Goal: Task Accomplishment & Management: Use online tool/utility

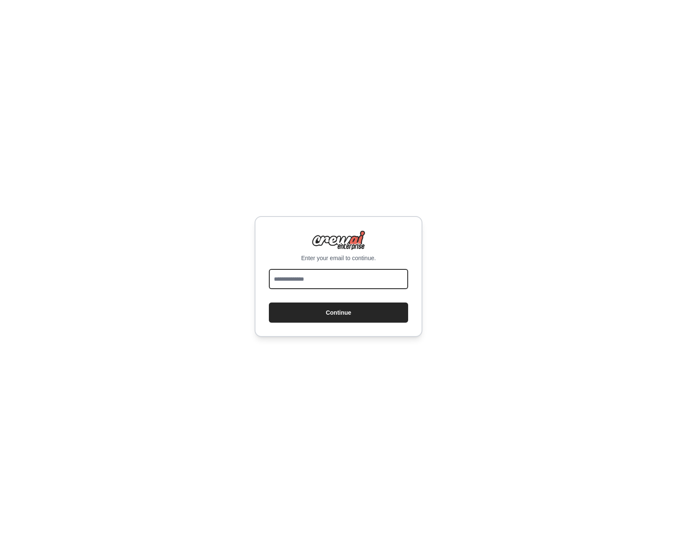
click at [348, 286] on input "email" at bounding box center [338, 279] width 139 height 20
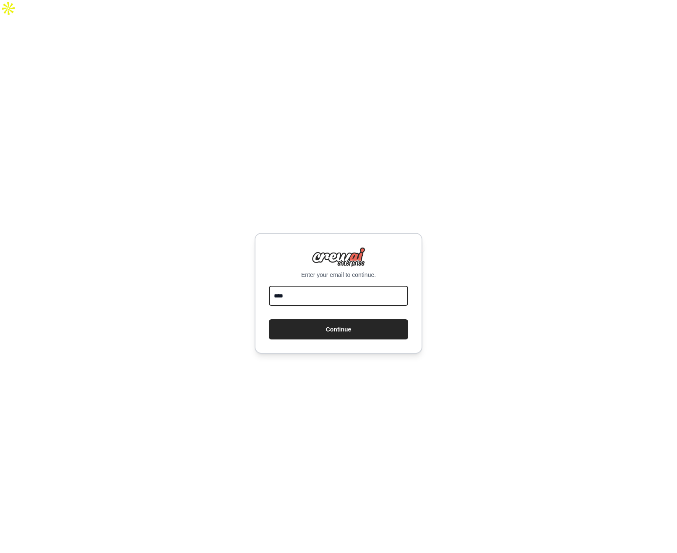
type input "**********"
click at [353, 301] on form "**********" at bounding box center [338, 313] width 139 height 54
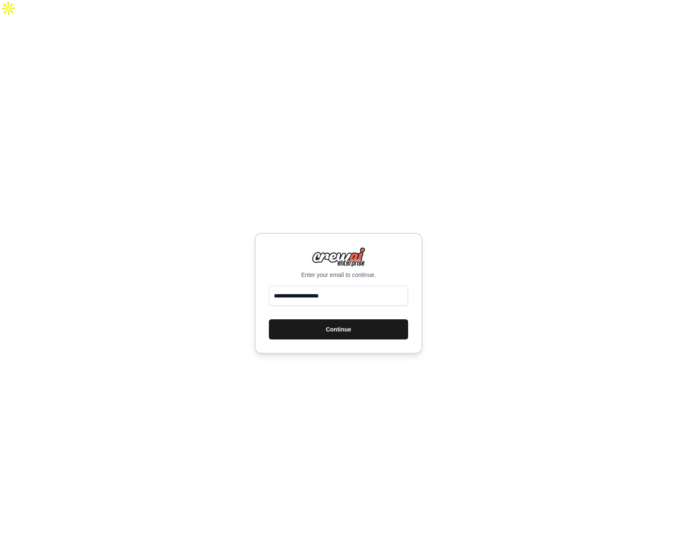
click at [352, 319] on button "Continue" at bounding box center [338, 329] width 139 height 20
click at [302, 319] on button "Continue" at bounding box center [338, 329] width 139 height 20
click at [446, 309] on div "**********" at bounding box center [338, 293] width 677 height 553
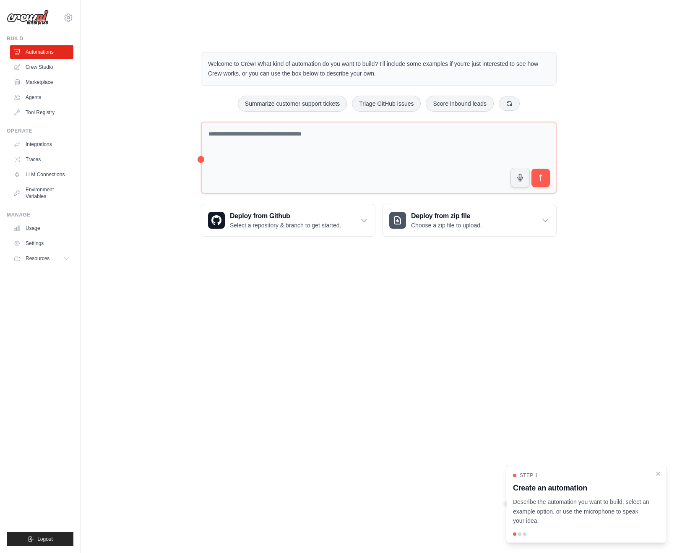
click at [246, 59] on p "Welcome to Crew! What kind of automation do you want to build? I'll include som…" at bounding box center [378, 68] width 341 height 19
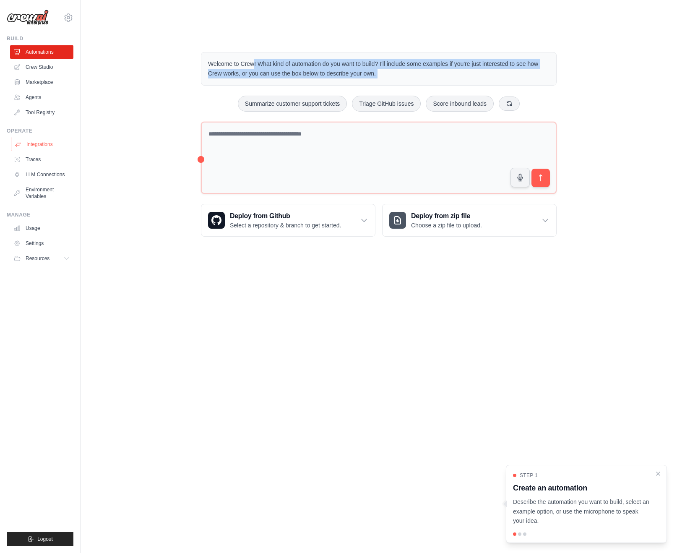
click at [47, 144] on link "Integrations" at bounding box center [42, 144] width 63 height 13
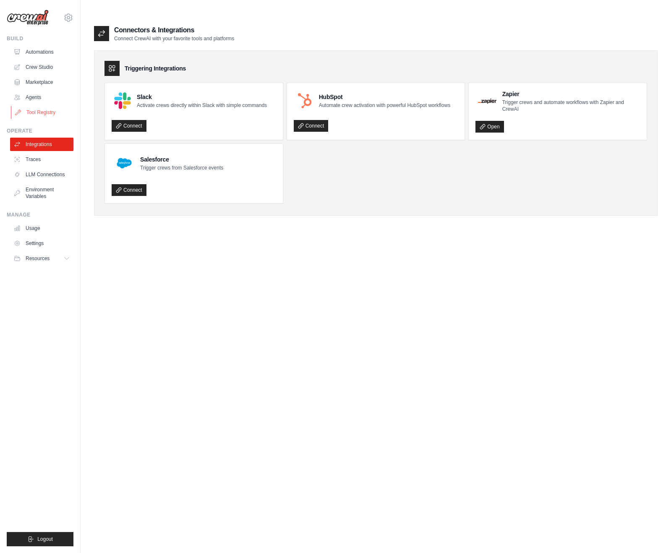
click at [63, 109] on link "Tool Registry" at bounding box center [42, 112] width 63 height 13
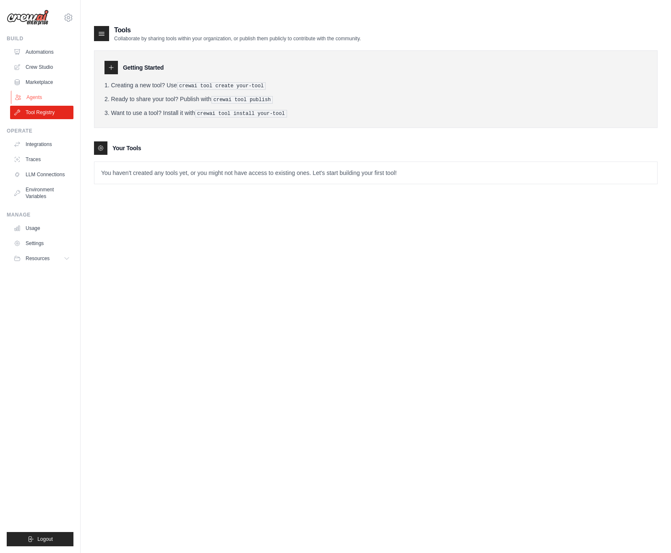
click at [56, 94] on link "Agents" at bounding box center [42, 97] width 63 height 13
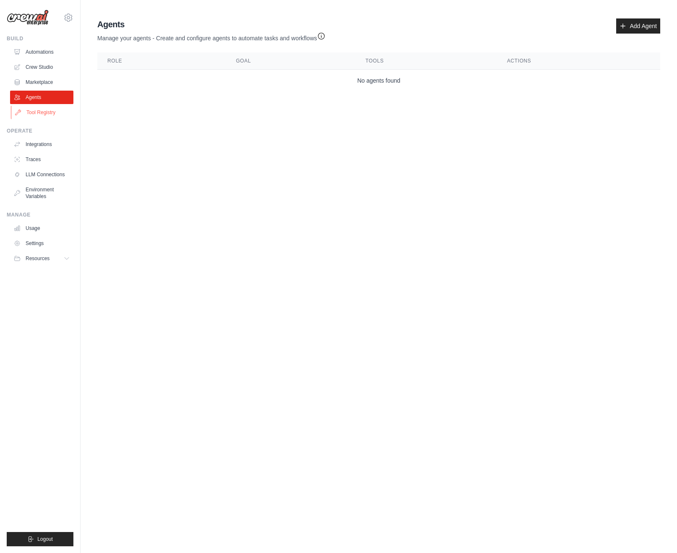
click at [53, 112] on link "Tool Registry" at bounding box center [42, 112] width 63 height 13
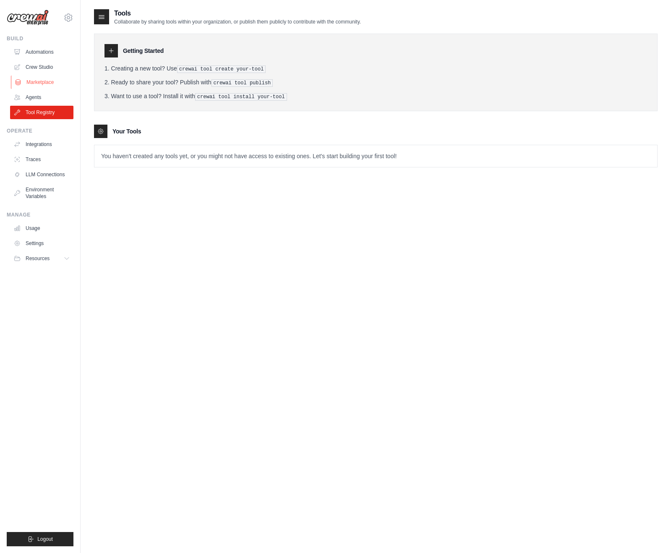
click at [50, 87] on link "Marketplace" at bounding box center [42, 82] width 63 height 13
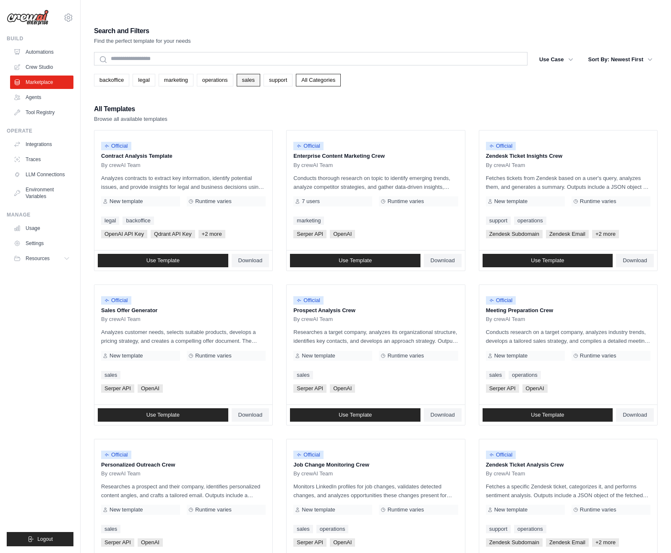
click at [257, 74] on link "sales" at bounding box center [248, 80] width 23 height 13
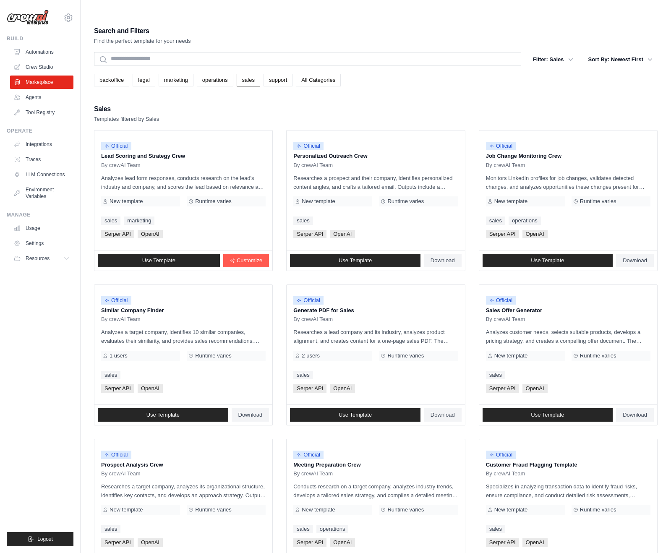
scroll to position [21, 0]
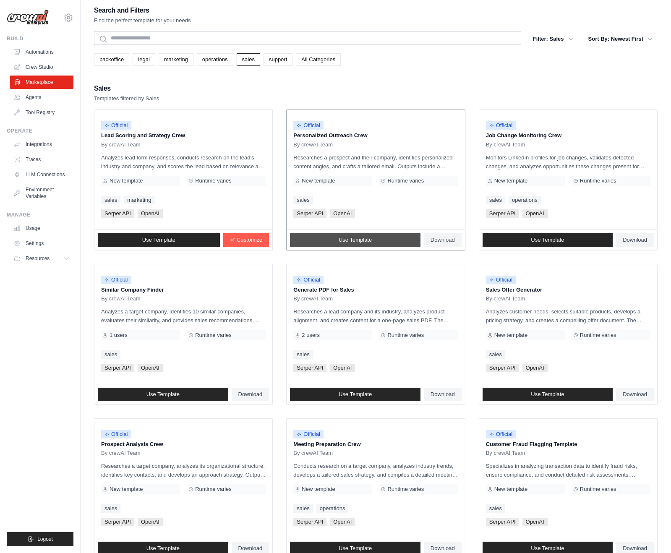
click at [352, 237] on span "Use Template" at bounding box center [355, 240] width 33 height 7
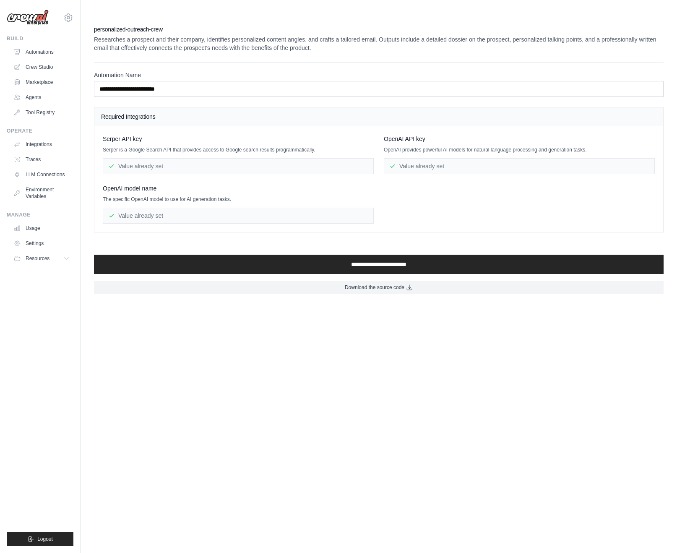
click at [219, 158] on div "Value already set" at bounding box center [238, 166] width 271 height 16
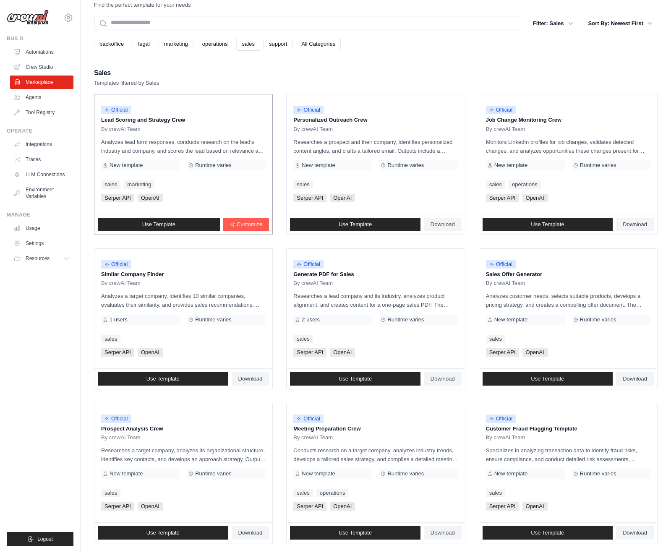
scroll to position [41, 0]
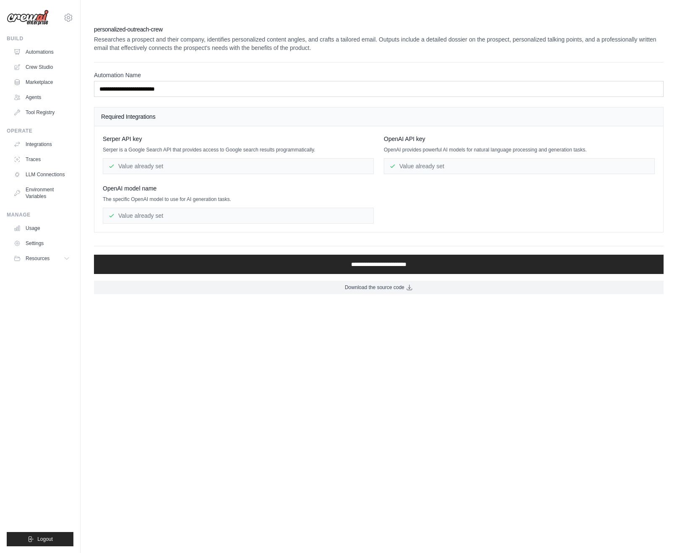
click at [140, 190] on div "OpenAI model name The specific OpenAI model to use for AI generation tasks. Val…" at bounding box center [238, 203] width 271 height 39
click at [142, 208] on div "Value already set" at bounding box center [238, 216] width 271 height 16
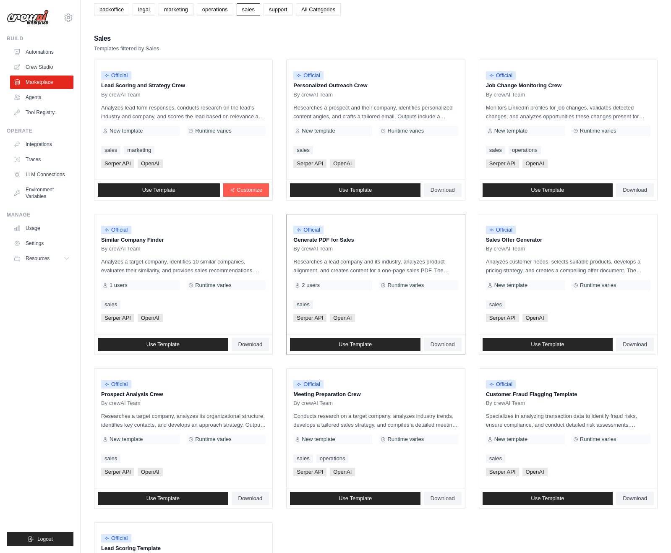
scroll to position [73, 0]
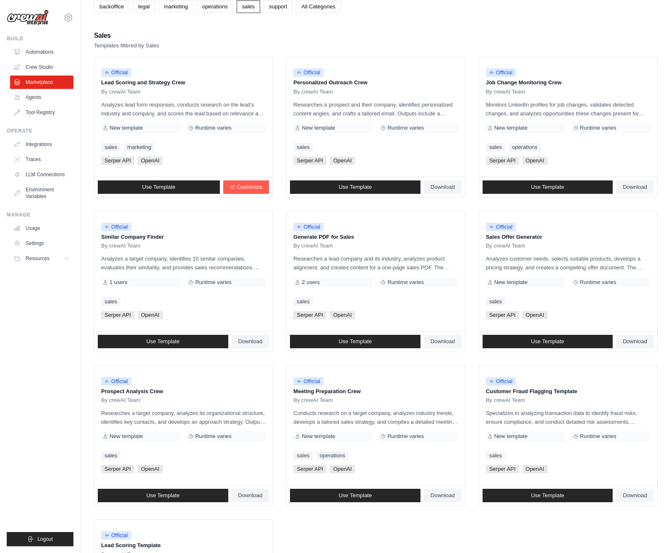
click at [283, 232] on ul "Official Lead Scoring and Strategy Crew By crewAI Team Analyzes lead form respo…" at bounding box center [375, 359] width 563 height 604
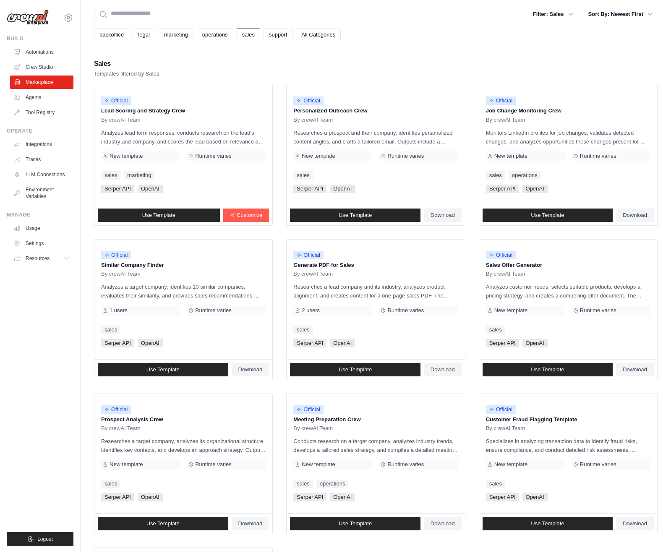
scroll to position [0, 0]
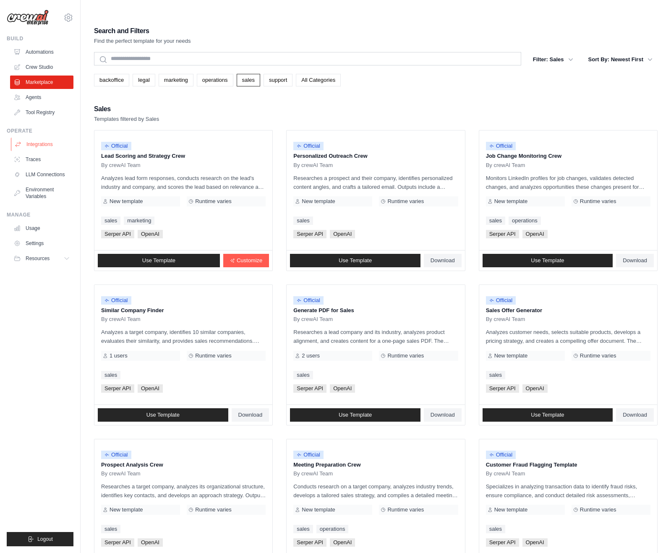
click at [38, 146] on link "Integrations" at bounding box center [42, 144] width 63 height 13
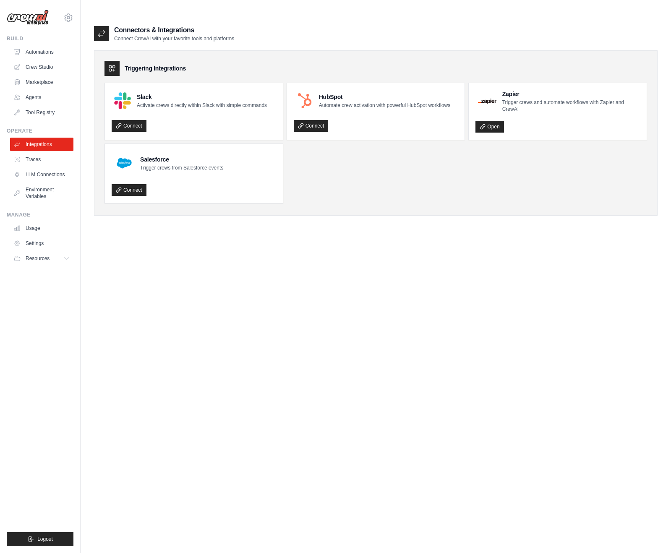
click at [37, 167] on ul "Integrations Traces LLM Connections Environment Variables" at bounding box center [41, 170] width 63 height 65
click at [42, 157] on link "Traces" at bounding box center [42, 159] width 63 height 13
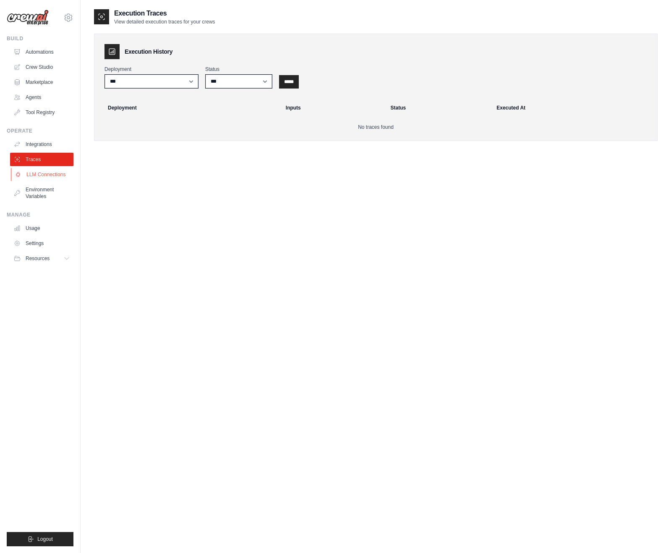
click at [49, 173] on link "LLM Connections" at bounding box center [42, 174] width 63 height 13
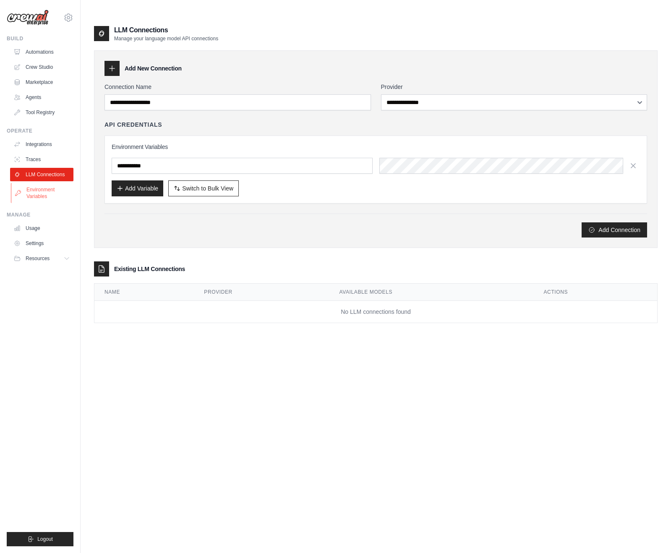
click at [40, 196] on link "Environment Variables" at bounding box center [42, 193] width 63 height 20
